Goal: Transaction & Acquisition: Download file/media

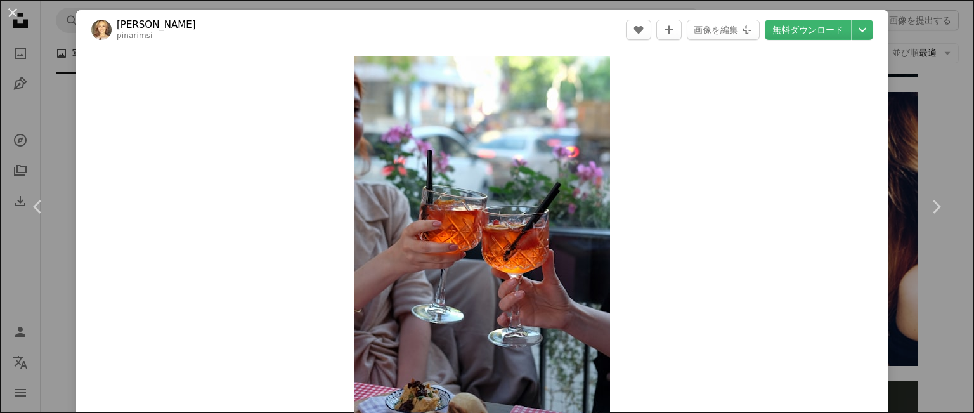
scroll to position [2092, 0]
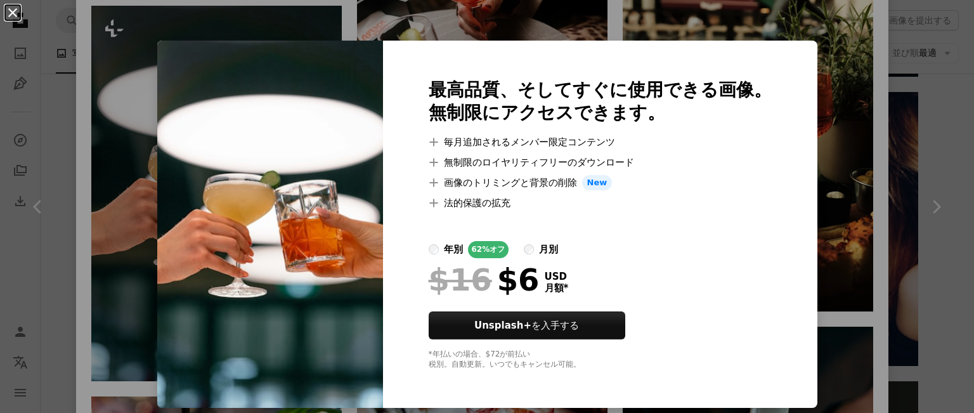
click at [17, 15] on button "An X shape" at bounding box center [12, 12] width 15 height 15
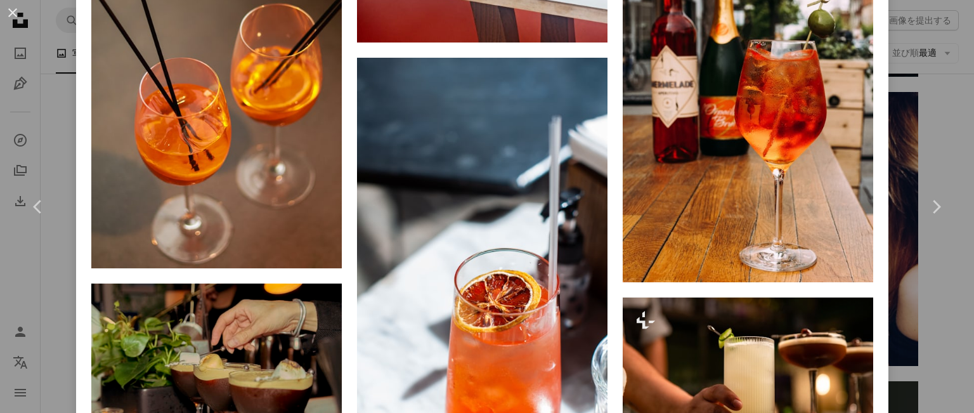
scroll to position [17344, 0]
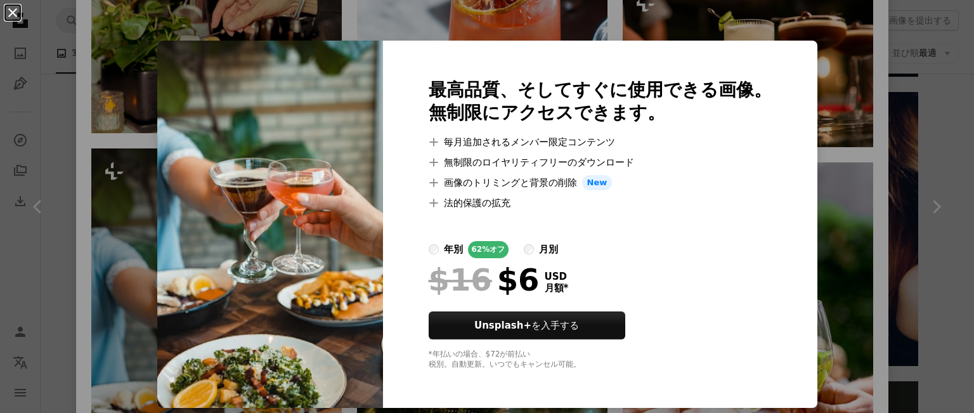
click at [6, 20] on button "An X shape" at bounding box center [12, 12] width 15 height 15
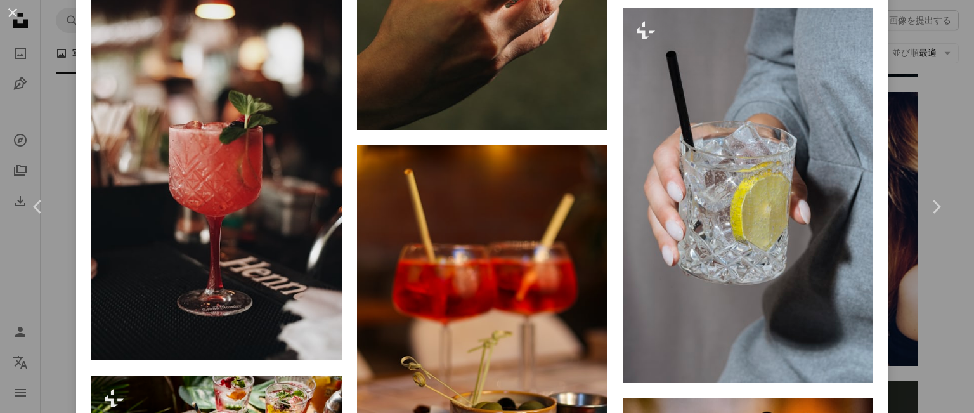
scroll to position [21062, 0]
